Goal: Transaction & Acquisition: Book appointment/travel/reservation

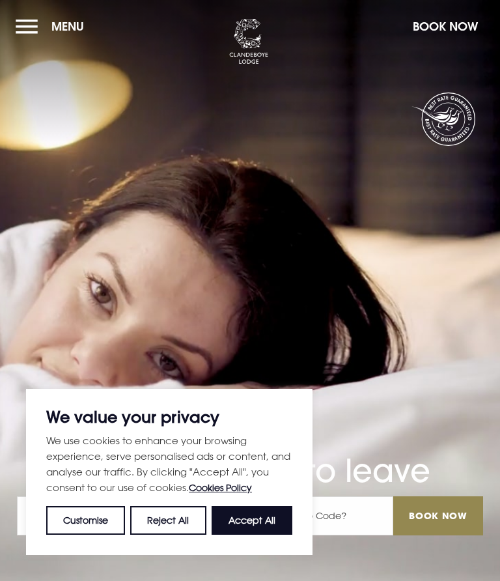
click at [248, 528] on button "Accept All" at bounding box center [252, 520] width 81 height 29
checkbox input "true"
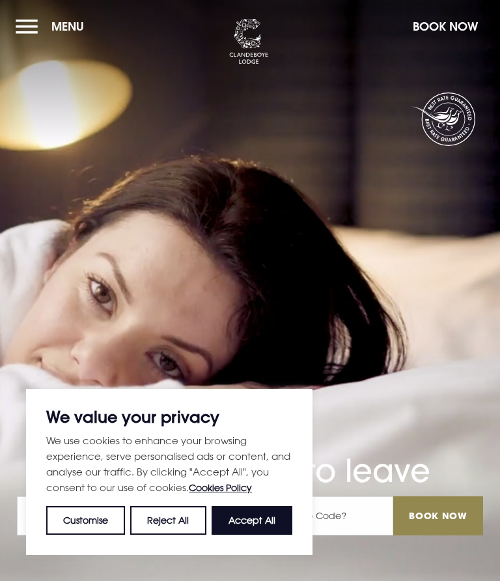
checkbox input "true"
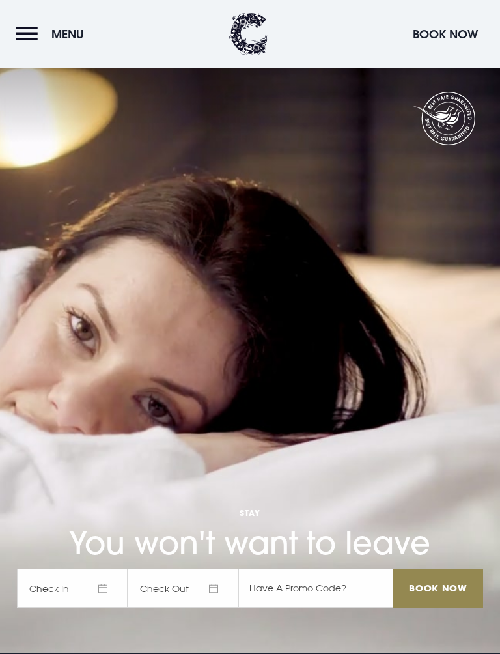
scroll to position [618, 0]
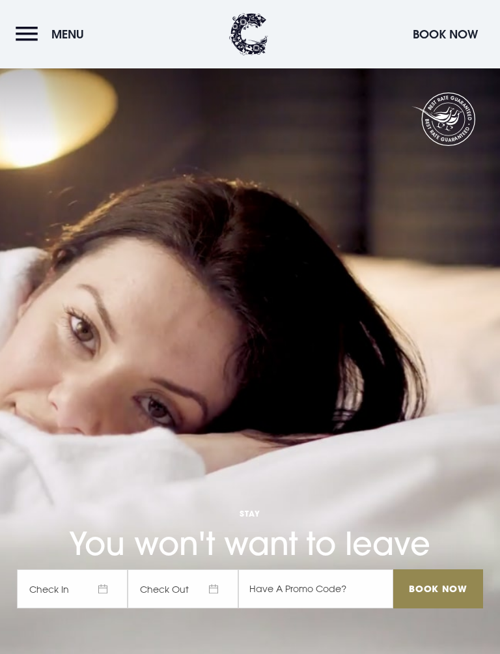
click at [65, 36] on span "Menu" at bounding box center [67, 34] width 33 height 15
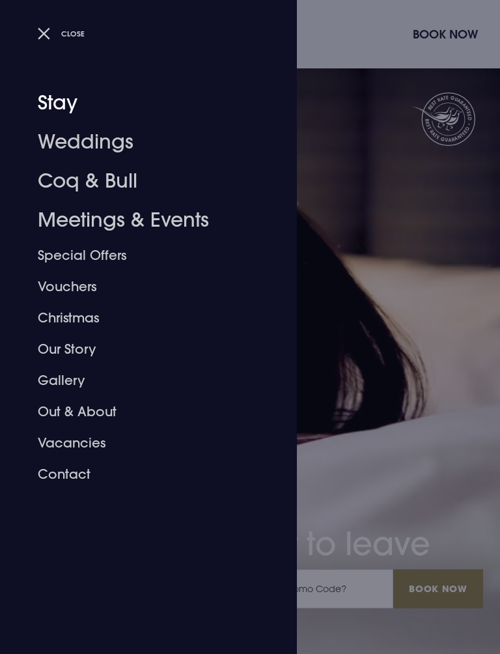
click at [51, 103] on link "Stay" at bounding box center [141, 102] width 206 height 39
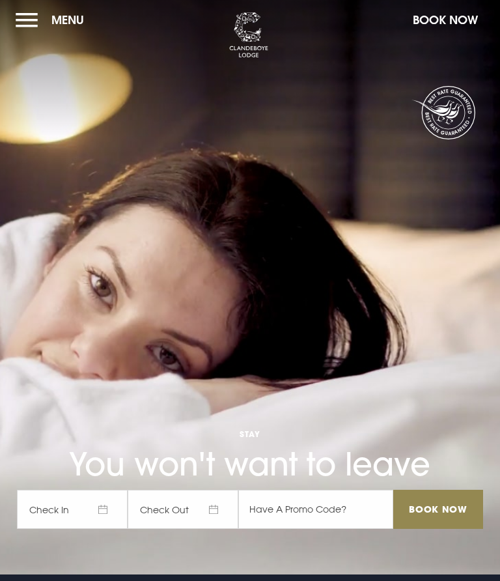
scroll to position [3, 0]
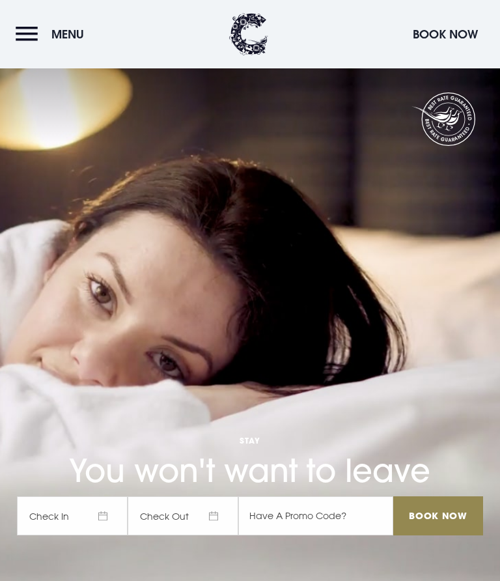
scroll to position [5981, 0]
